Goal: Information Seeking & Learning: Learn about a topic

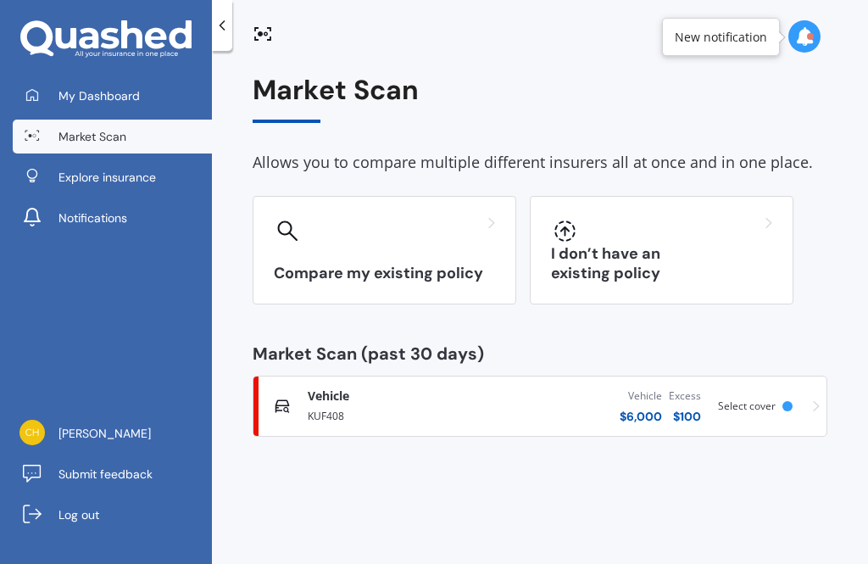
scroll to position [54, 0]
click at [786, 400] on div "Select cover" at bounding box center [758, 406] width 81 height 12
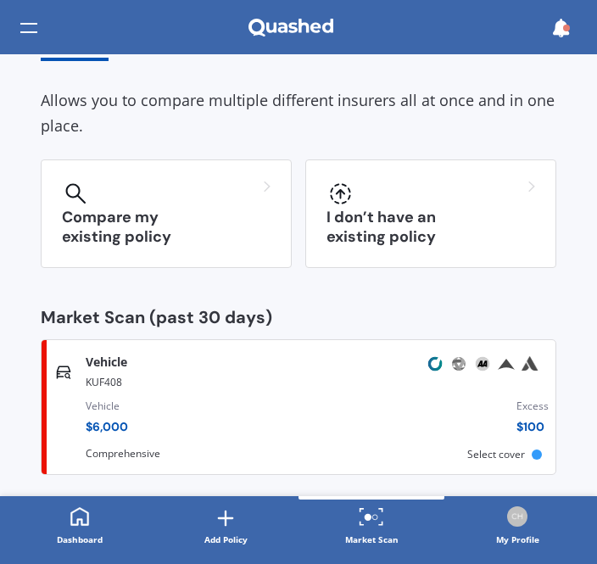
scroll to position [88, 0]
